Goal: Task Accomplishment & Management: Manage account settings

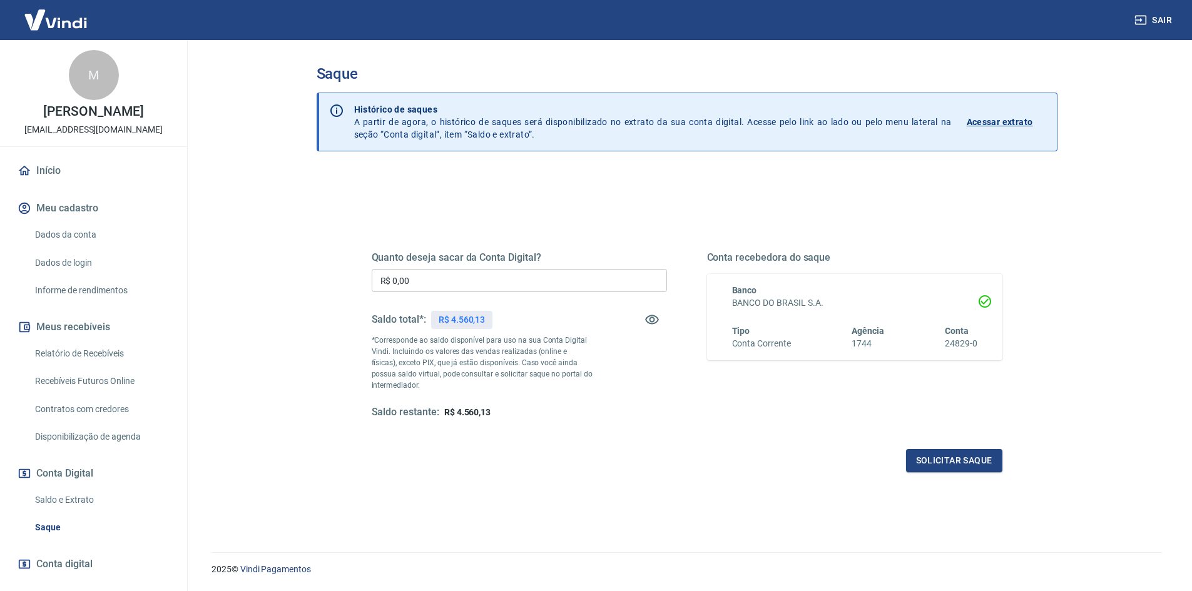
click at [420, 284] on input "R$ 0,00" at bounding box center [519, 280] width 295 height 23
type input "R$ 4.560,13"
click at [936, 457] on button "Solicitar saque" at bounding box center [954, 460] width 96 height 23
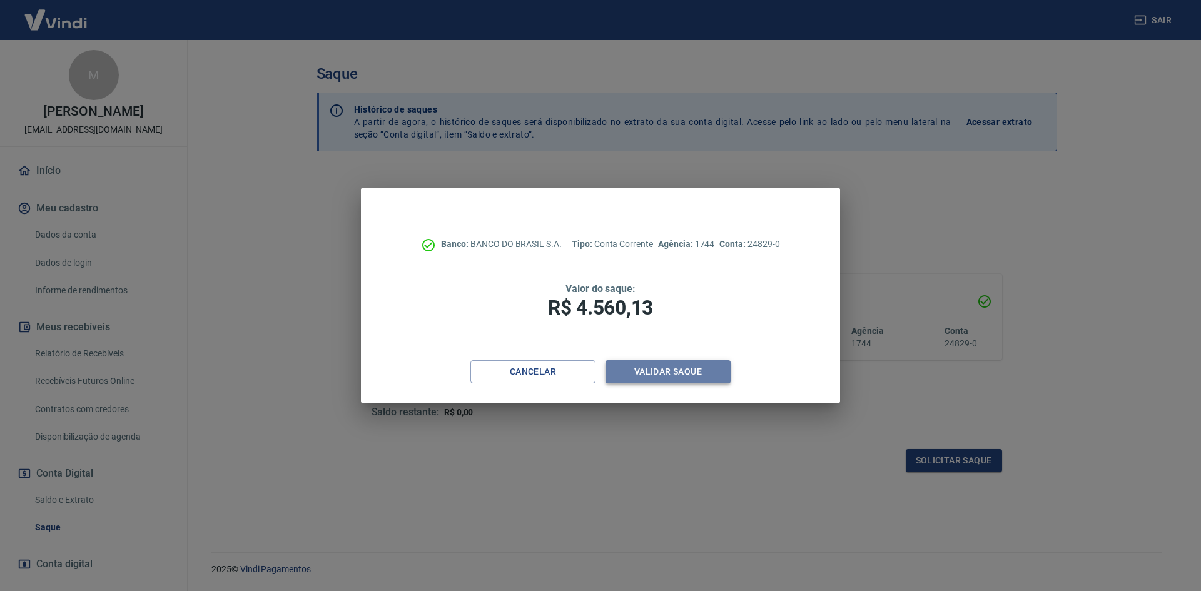
click at [656, 367] on button "Validar saque" at bounding box center [668, 371] width 125 height 23
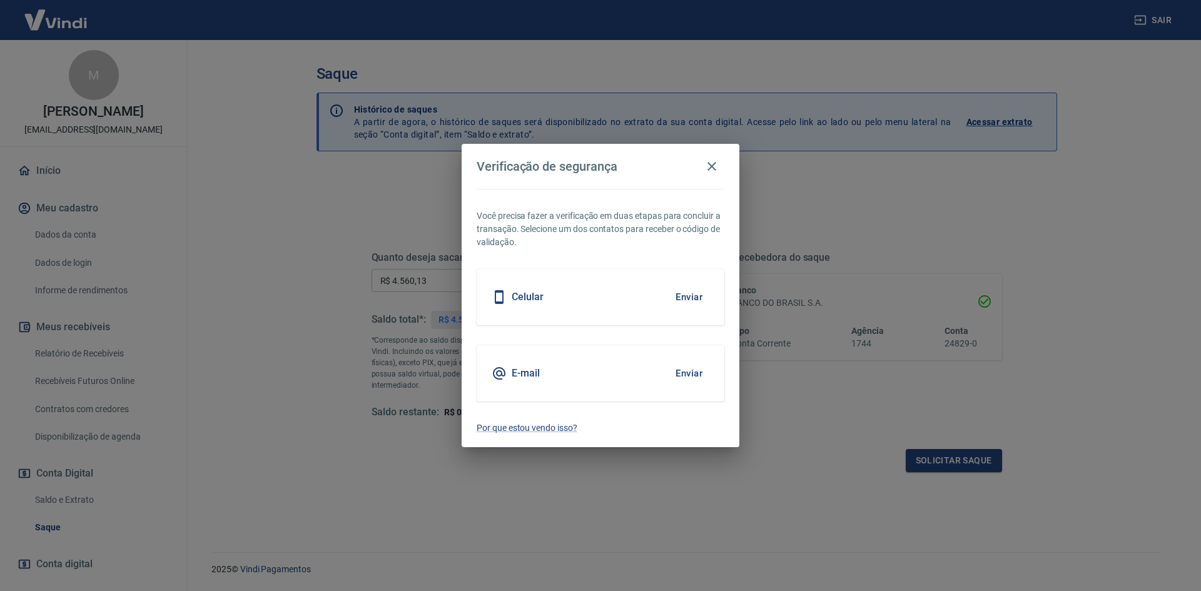
click at [686, 378] on button "Enviar" at bounding box center [689, 373] width 41 height 26
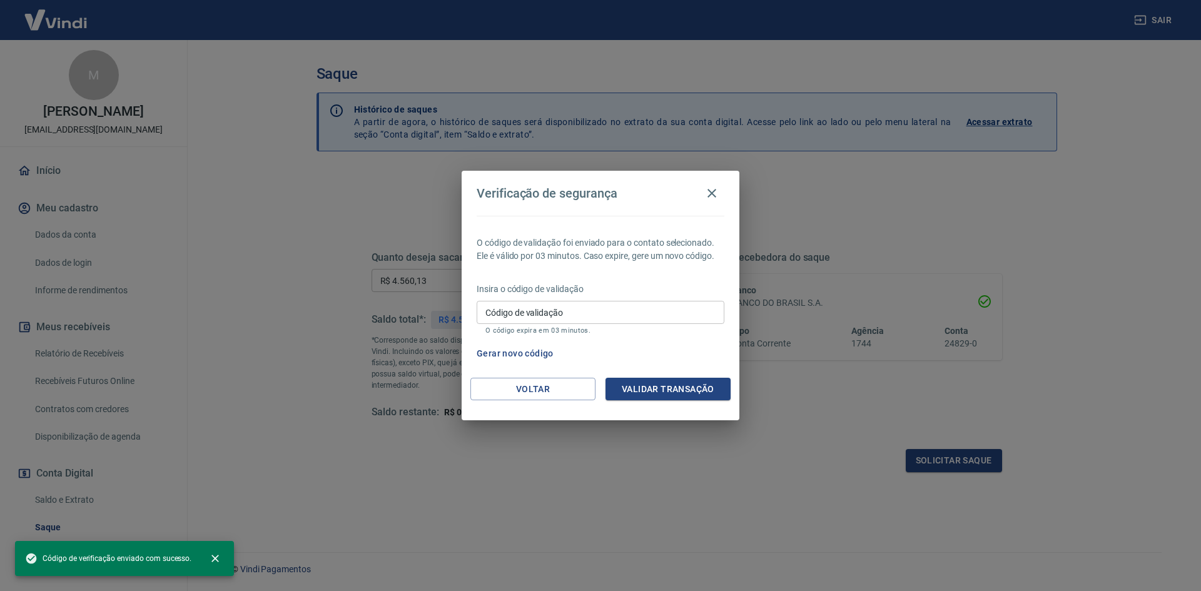
click at [587, 307] on input "Código de validação" at bounding box center [601, 312] width 248 height 23
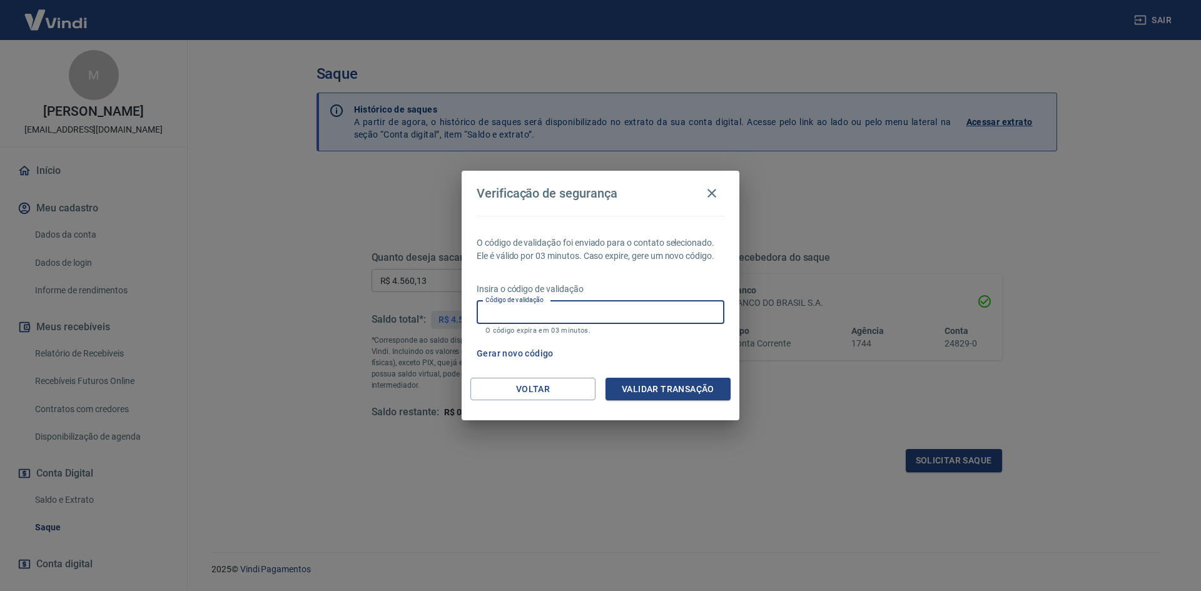
paste input "314263"
type input "314263"
click at [666, 385] on button "Validar transação" at bounding box center [668, 389] width 125 height 23
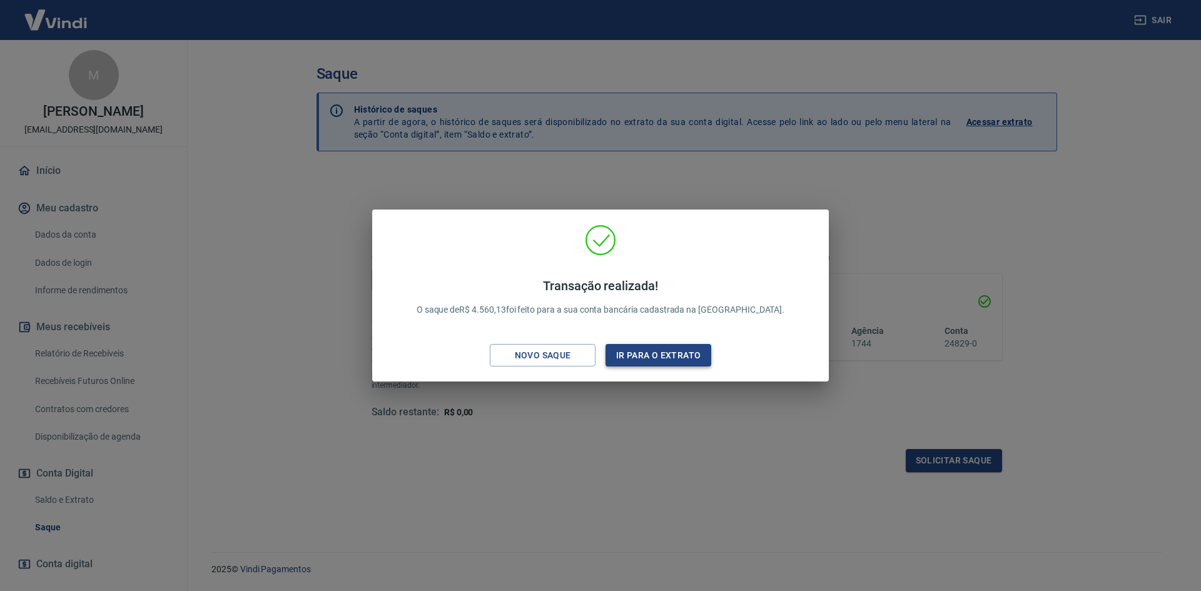
click at [644, 354] on button "Ir para o extrato" at bounding box center [659, 355] width 106 height 23
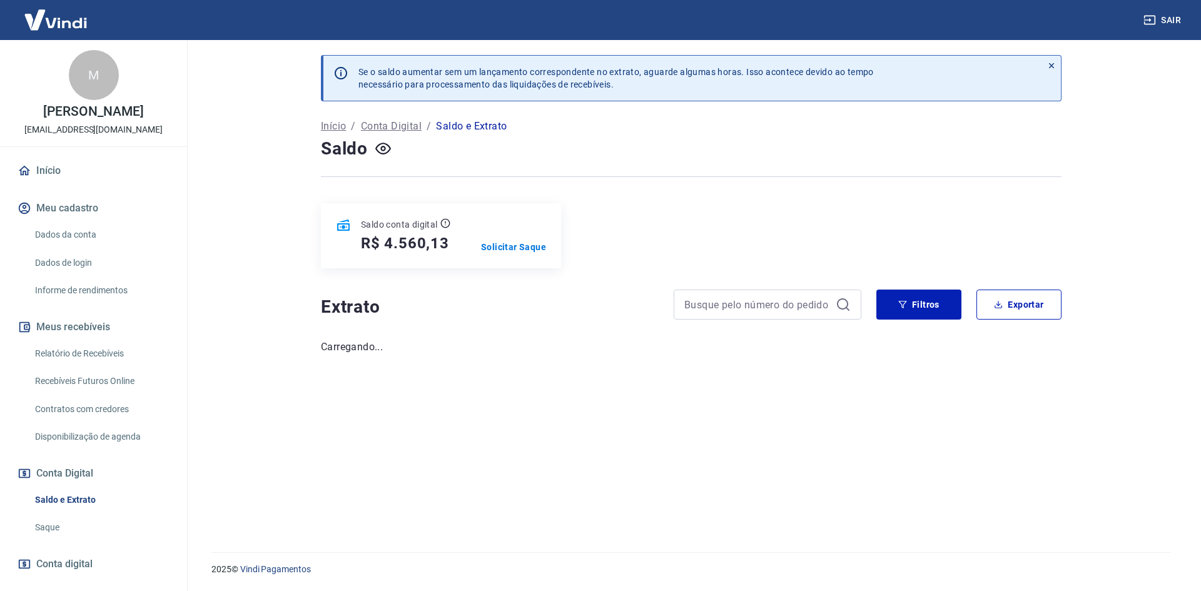
click at [39, 173] on link "Início" at bounding box center [93, 171] width 157 height 28
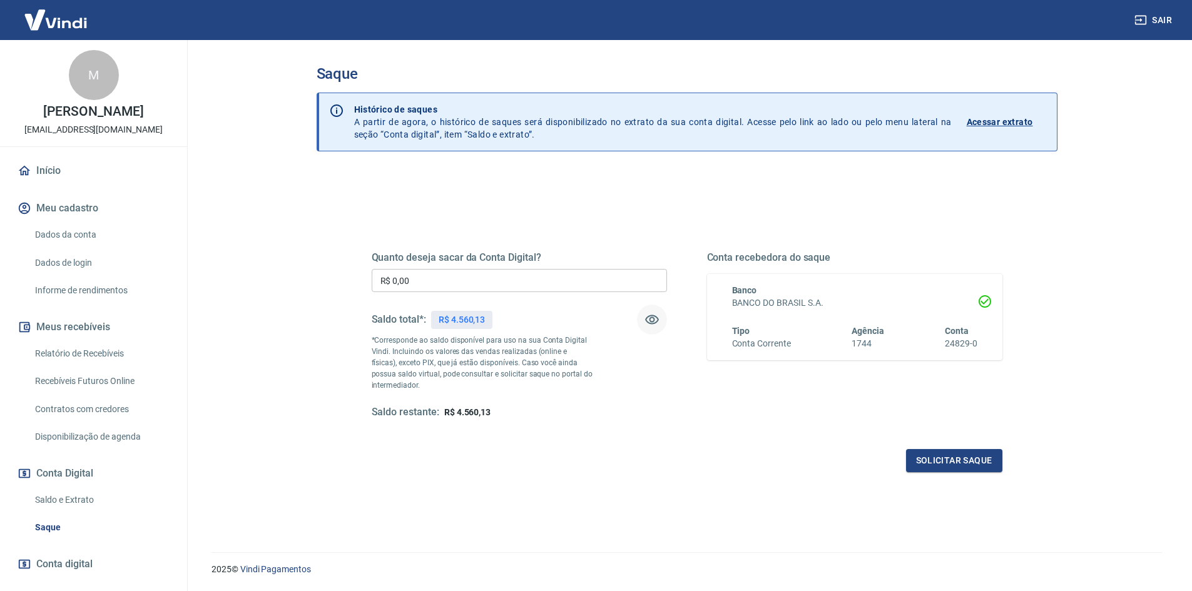
click at [649, 320] on icon "button" at bounding box center [652, 319] width 14 height 9
click at [651, 320] on icon "button" at bounding box center [651, 319] width 15 height 15
click at [650, 318] on icon "button" at bounding box center [652, 319] width 14 height 9
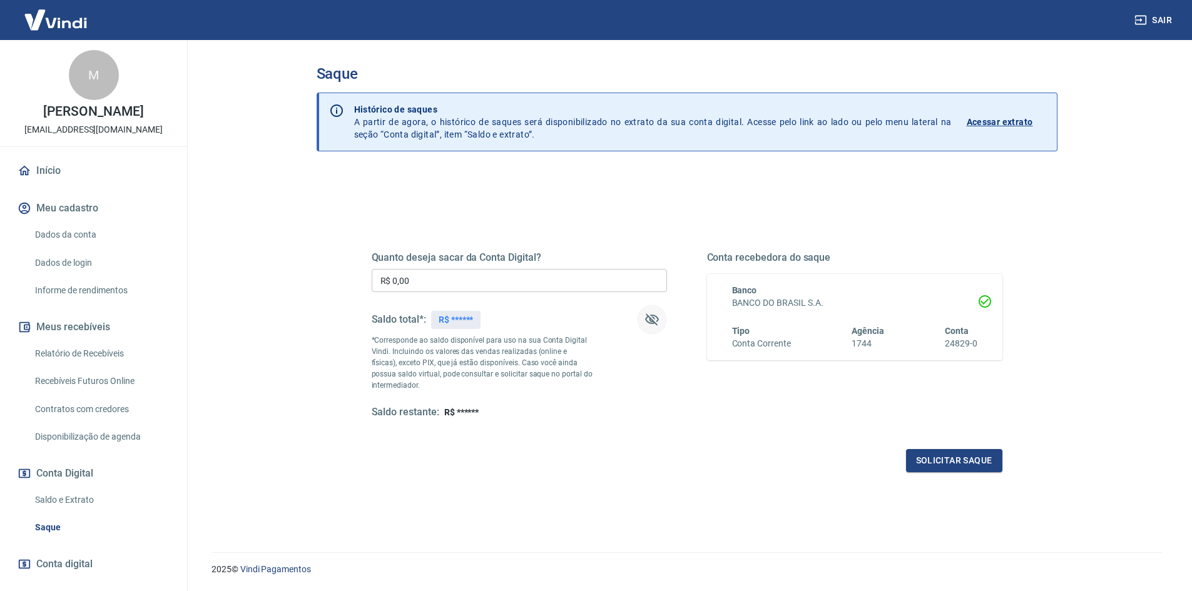
click at [650, 318] on icon "button" at bounding box center [652, 320] width 14 height 12
click at [650, 318] on icon "button" at bounding box center [652, 319] width 14 height 9
click at [650, 318] on icon "button" at bounding box center [652, 320] width 14 height 12
click at [650, 318] on icon "button" at bounding box center [652, 319] width 14 height 9
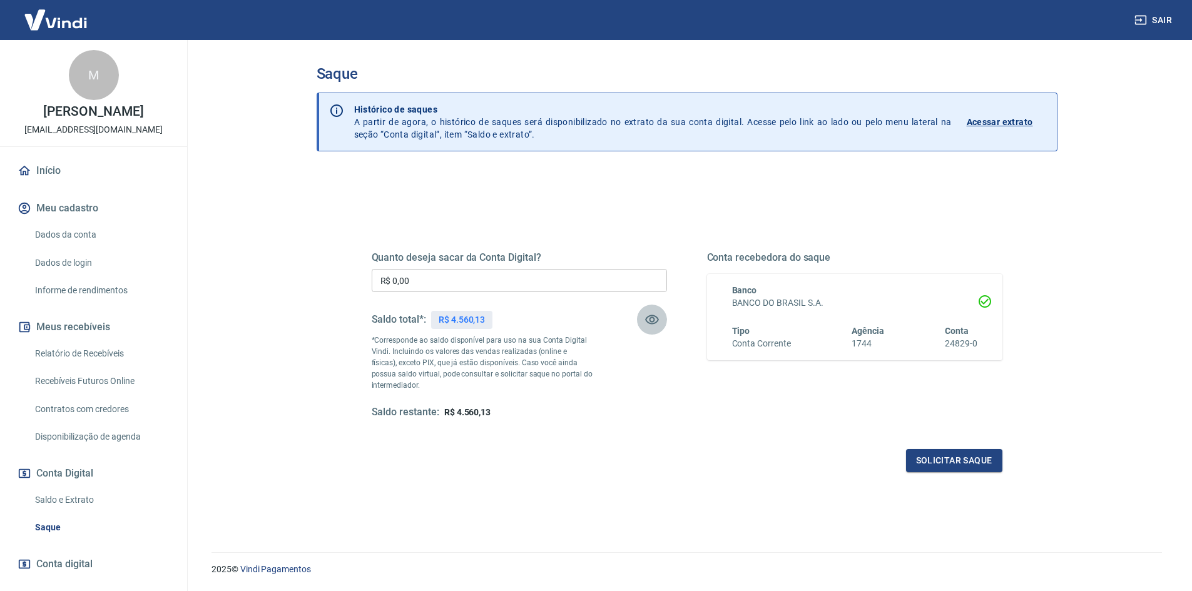
click at [650, 318] on icon "button" at bounding box center [652, 319] width 14 height 9
click at [650, 318] on icon "button" at bounding box center [652, 320] width 14 height 12
click at [410, 275] on input "R$ 0,00" at bounding box center [519, 280] width 295 height 23
type input "R$ 4.560,13"
click at [922, 455] on button "Solicitar saque" at bounding box center [954, 460] width 96 height 23
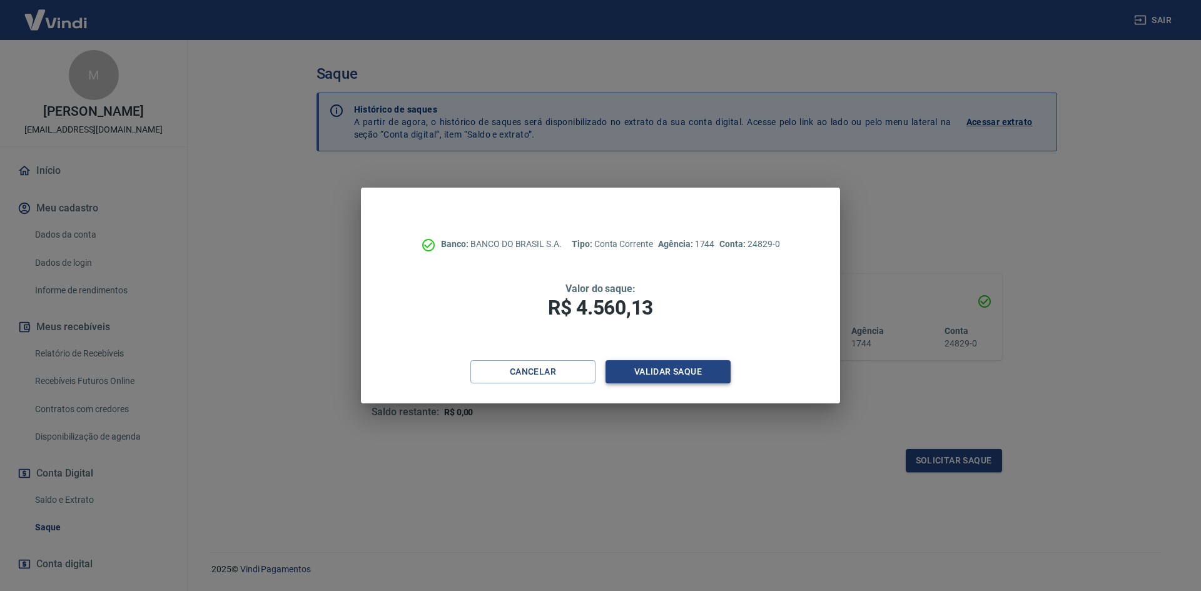
click at [676, 377] on button "Validar saque" at bounding box center [668, 371] width 125 height 23
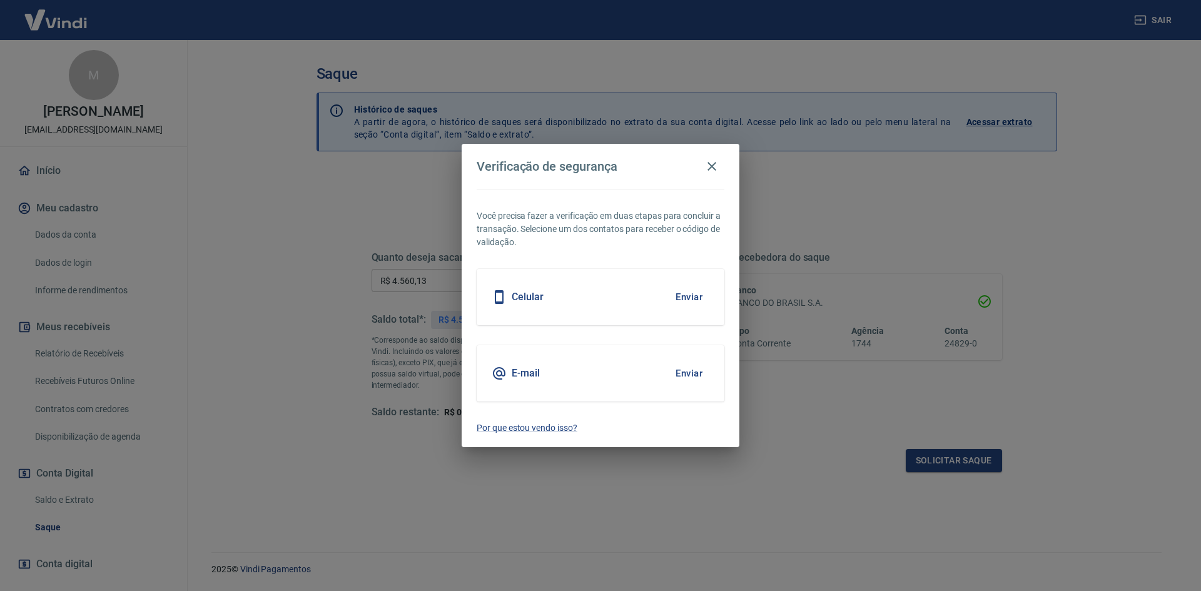
click at [682, 377] on button "Enviar" at bounding box center [689, 373] width 41 height 26
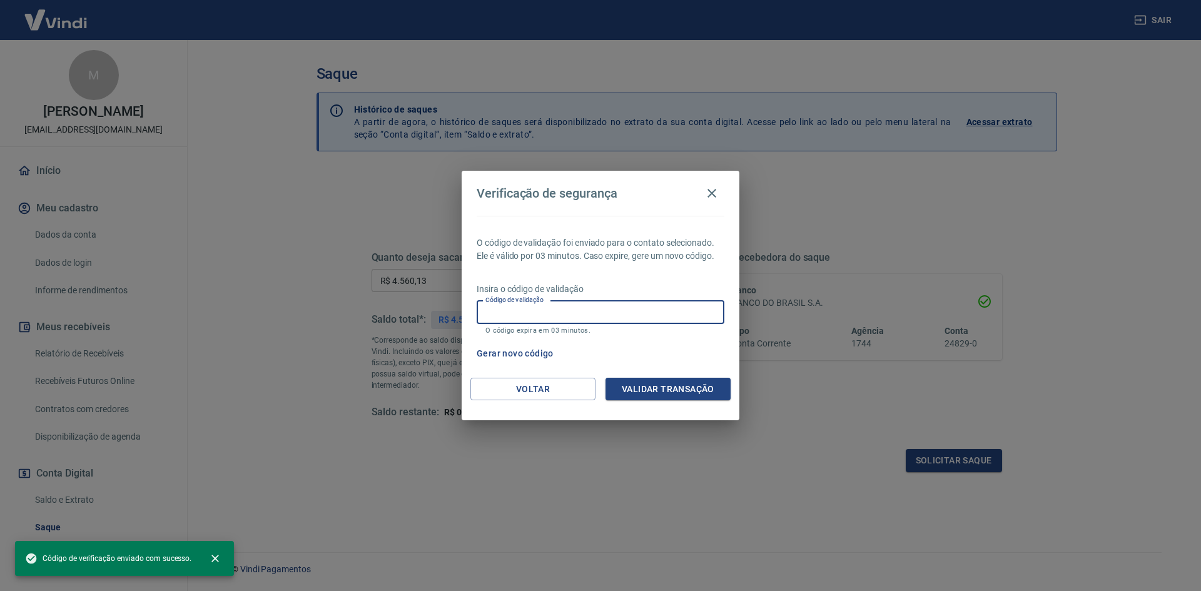
click at [583, 313] on input "Código de validação" at bounding box center [601, 312] width 248 height 23
paste input "781315"
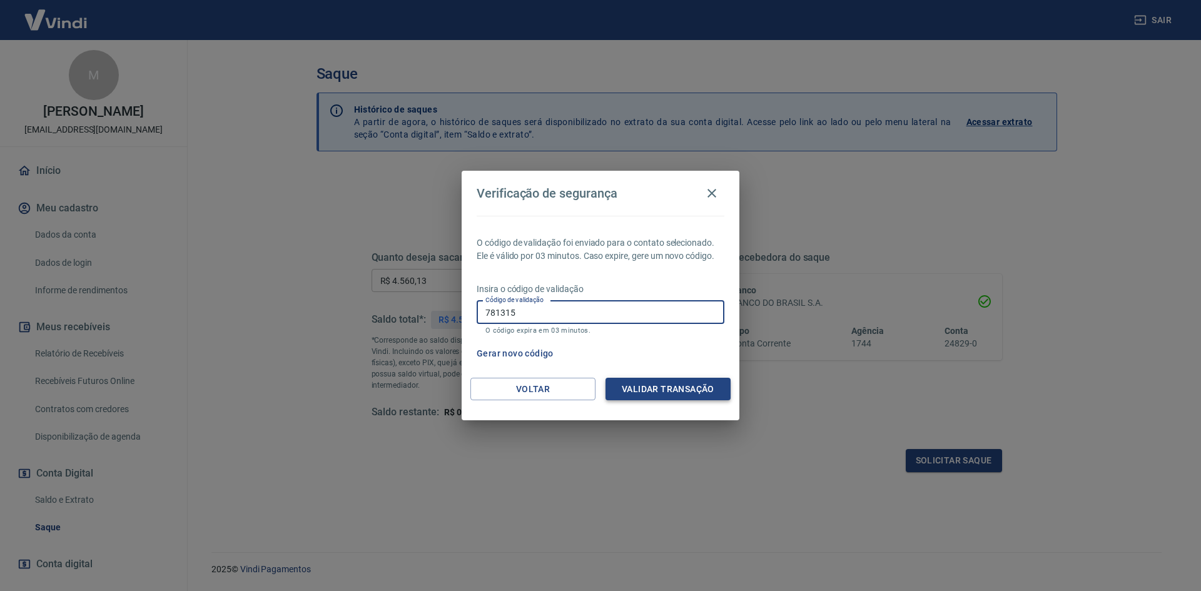
type input "781315"
click at [643, 384] on button "Validar transação" at bounding box center [668, 389] width 125 height 23
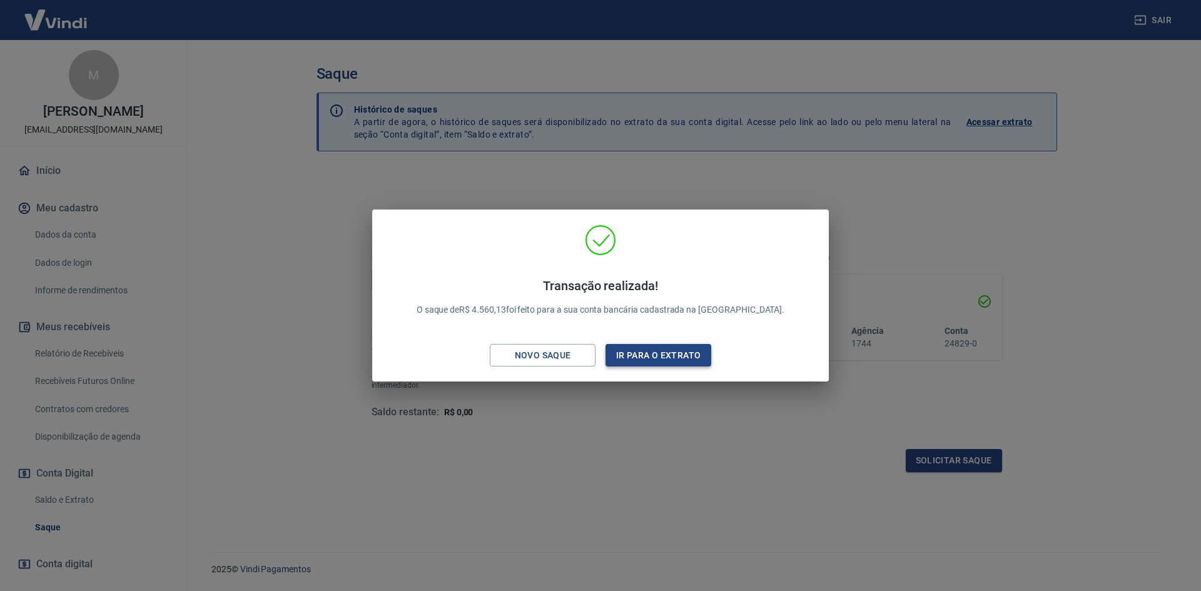
click at [631, 357] on button "Ir para o extrato" at bounding box center [659, 355] width 106 height 23
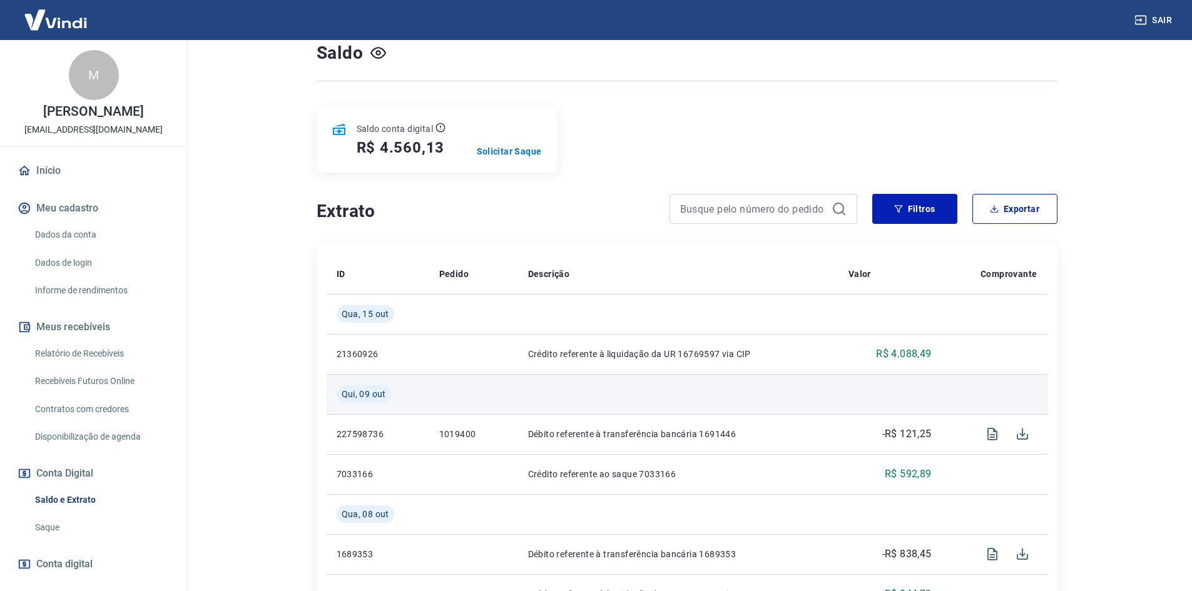
scroll to position [125, 0]
